Goal: Transaction & Acquisition: Subscribe to service/newsletter

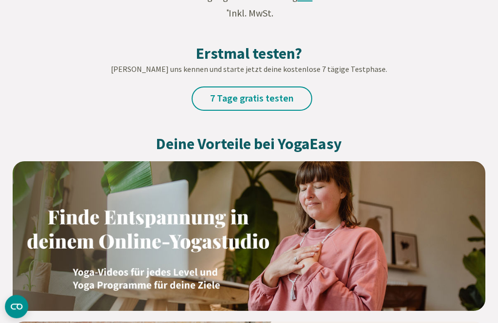
scroll to position [619, 0]
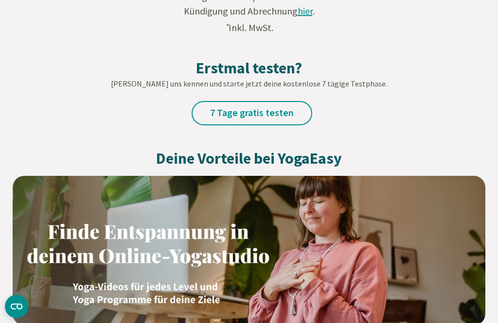
click at [270, 112] on link "7 Tage gratis testen" at bounding box center [252, 113] width 121 height 24
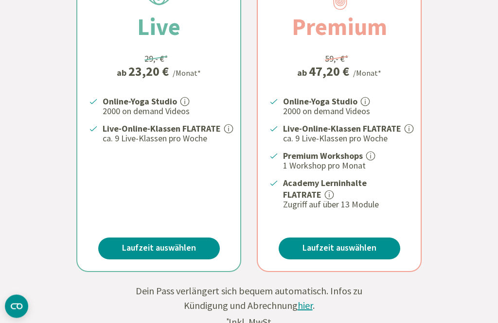
scroll to position [324, 0]
click at [334, 190] on p "Academy Lerninhalte FLATRATE" at bounding box center [346, 188] width 126 height 23
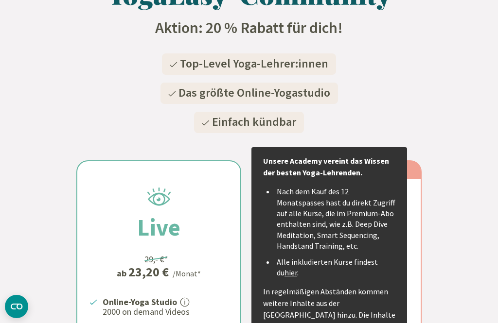
scroll to position [0, 0]
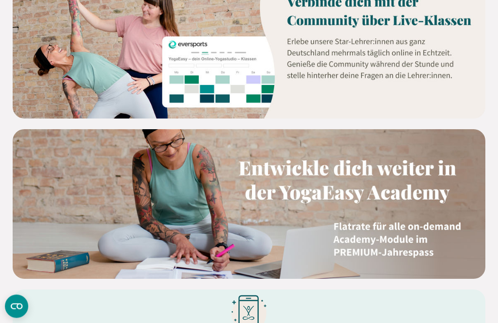
scroll to position [987, 0]
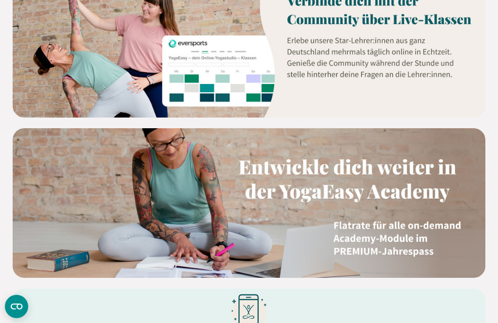
click at [411, 186] on img at bounding box center [249, 203] width 473 height 150
click at [417, 181] on img at bounding box center [249, 203] width 473 height 150
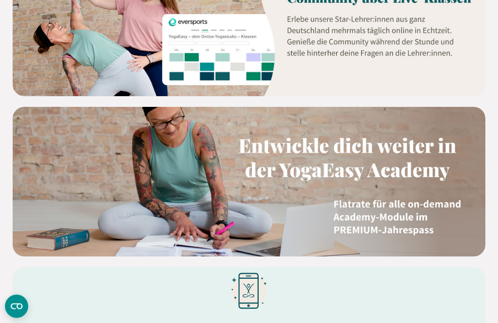
scroll to position [1013, 0]
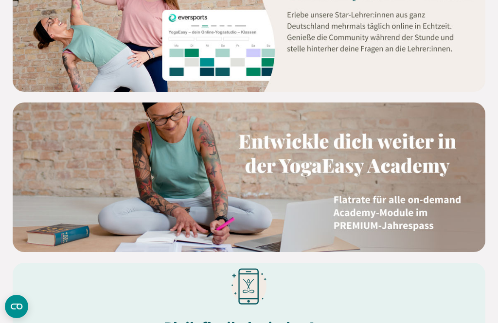
click at [420, 206] on img at bounding box center [249, 178] width 473 height 150
click at [404, 150] on img at bounding box center [249, 178] width 473 height 150
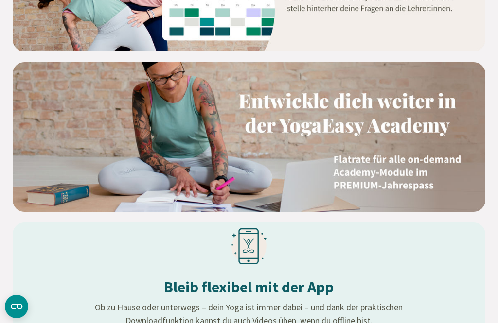
scroll to position [1052, 0]
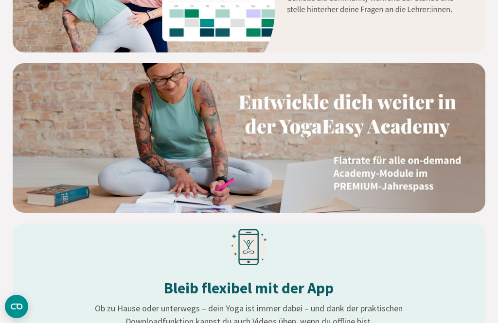
click at [395, 105] on img at bounding box center [249, 138] width 473 height 150
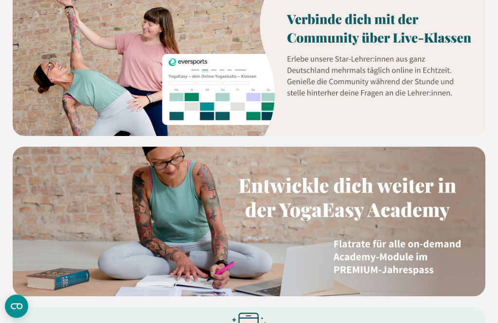
scroll to position [969, 0]
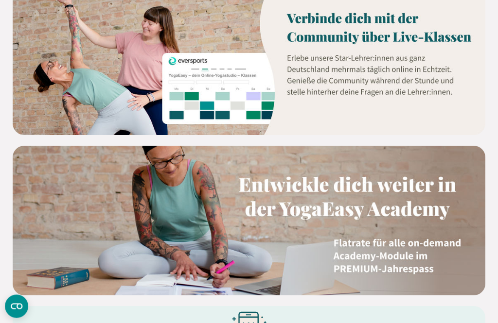
click at [416, 248] on img at bounding box center [249, 221] width 473 height 150
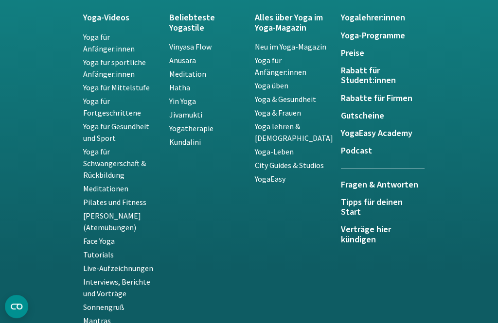
scroll to position [2202, 0]
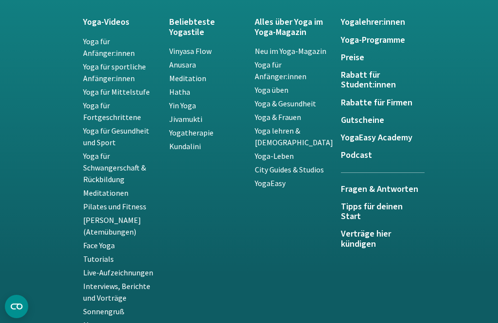
click at [403, 133] on h5 "YogaEasy Academy" at bounding box center [378, 138] width 74 height 10
